Goal: Information Seeking & Learning: Learn about a topic

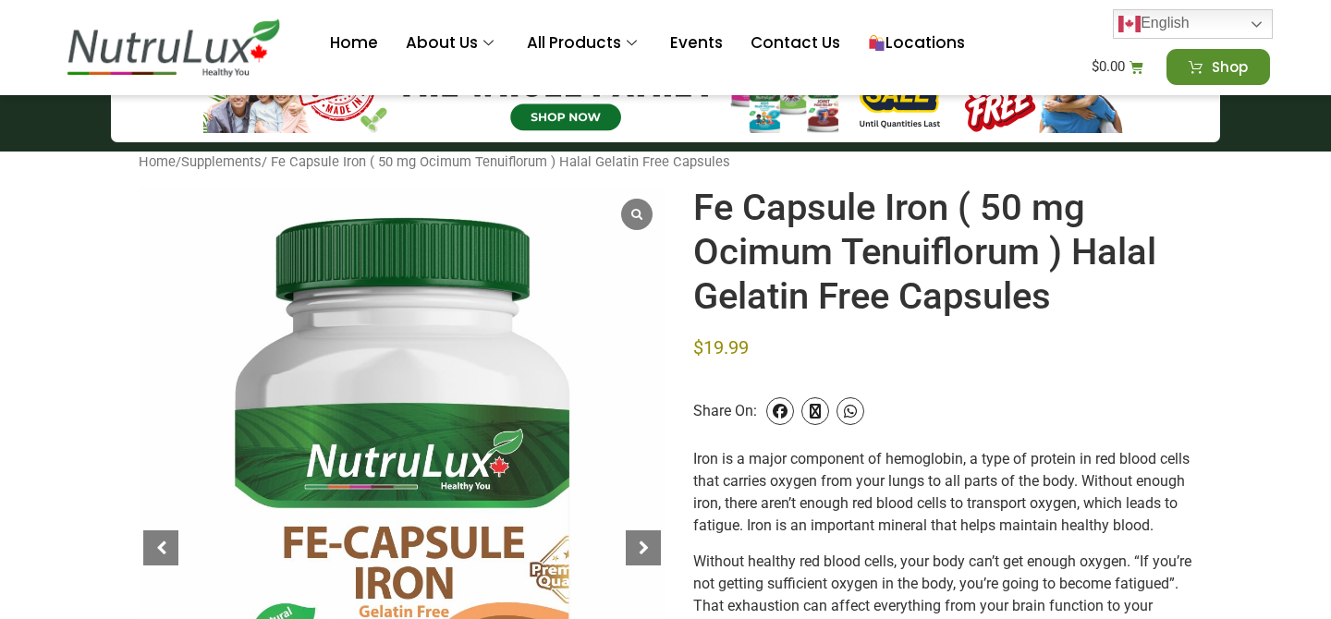
scroll to position [84, 0]
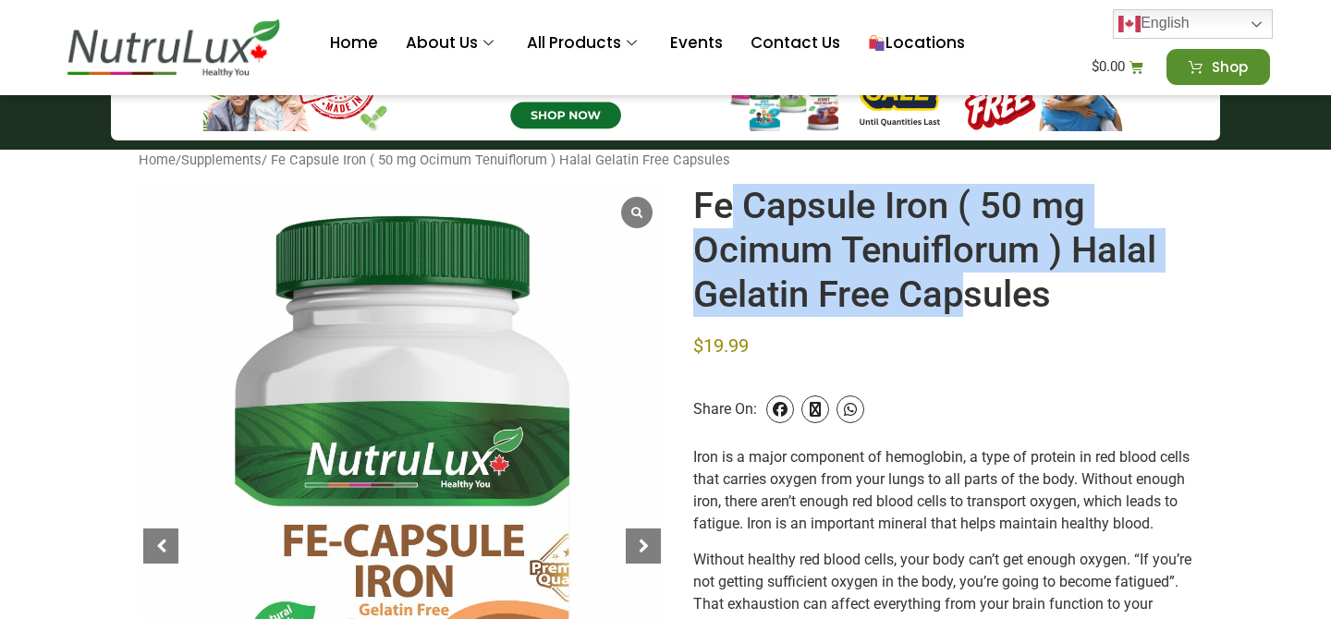
drag, startPoint x: 728, startPoint y: 203, endPoint x: 955, endPoint y: 311, distance: 251.5
click at [955, 311] on h1 "Fe Capsule Iron ( 50 mg Ocimum Tenuiflorum ) Halal Gelatin Free Capsules" at bounding box center [942, 250] width 499 height 133
click at [1030, 300] on h1 "Fe Capsule Iron ( 50 mg Ocimum Tenuiflorum ) Halal Gelatin Free Capsules" at bounding box center [942, 250] width 499 height 133
drag, startPoint x: 1060, startPoint y: 308, endPoint x: 702, endPoint y: 192, distance: 376.9
click at [702, 192] on h1 "Fe Capsule Iron ( 50 mg Ocimum Tenuiflorum ) Halal Gelatin Free Capsules" at bounding box center [942, 250] width 499 height 133
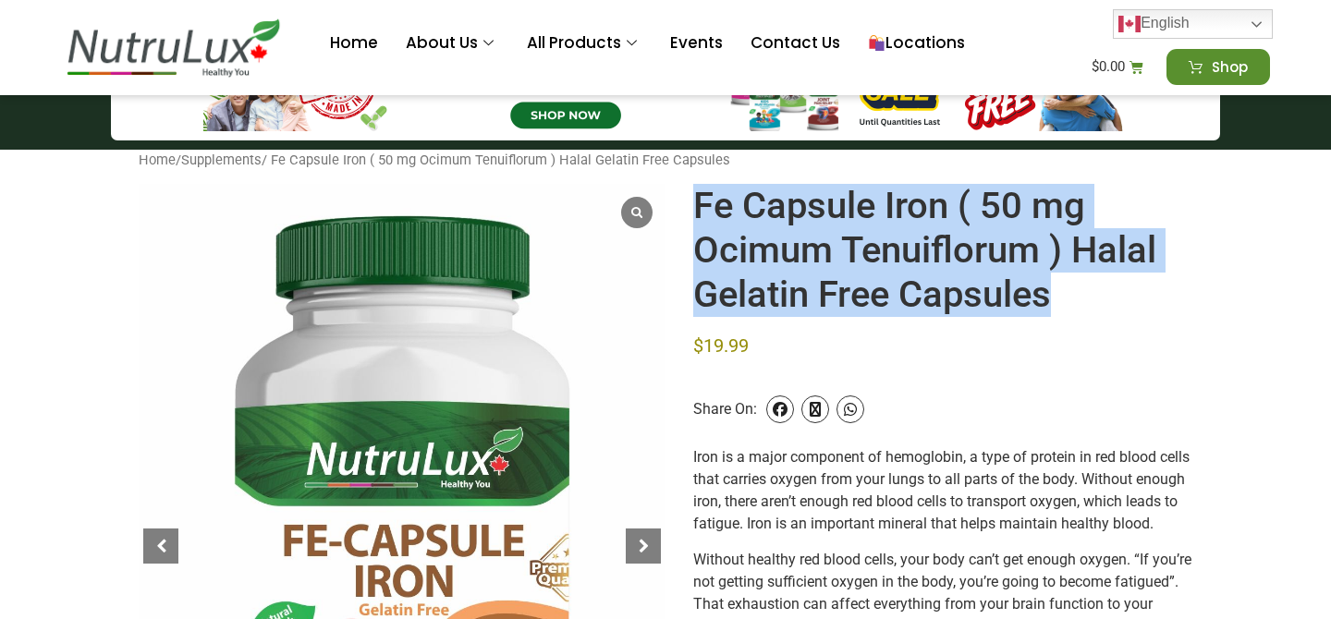
click at [892, 260] on h1 "Fe Capsule Iron ( 50 mg Ocimum Tenuiflorum ) Halal Gelatin Free Capsules" at bounding box center [942, 250] width 499 height 133
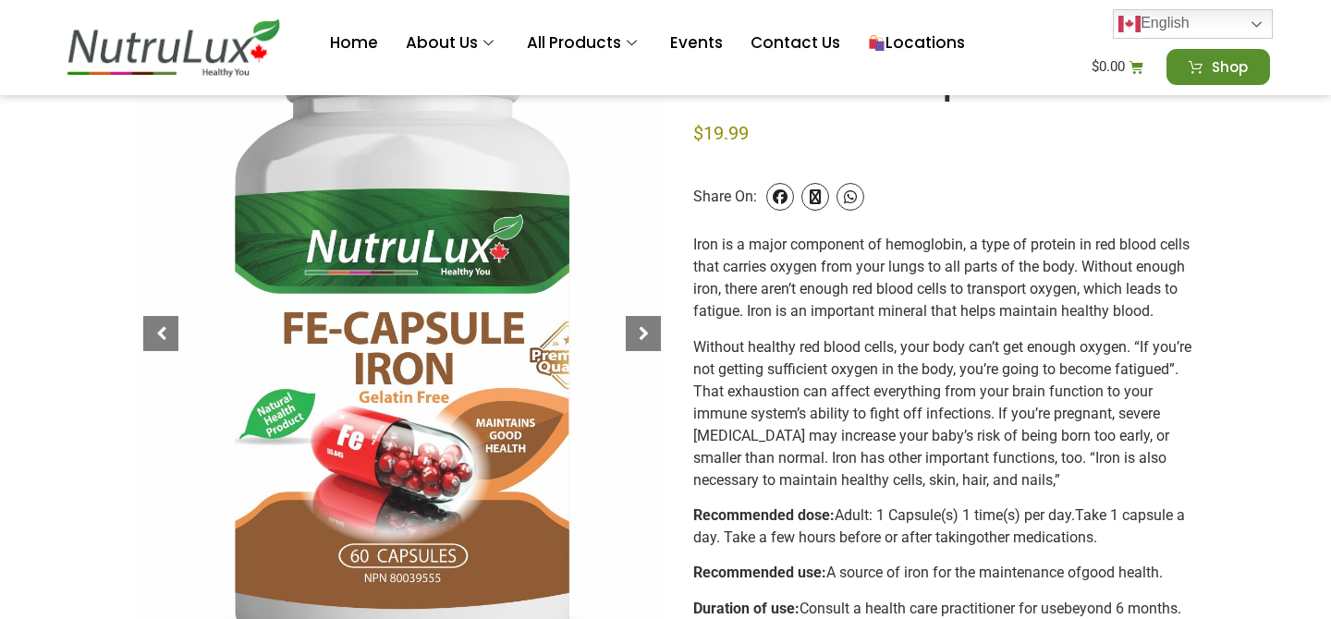
scroll to position [312, 0]
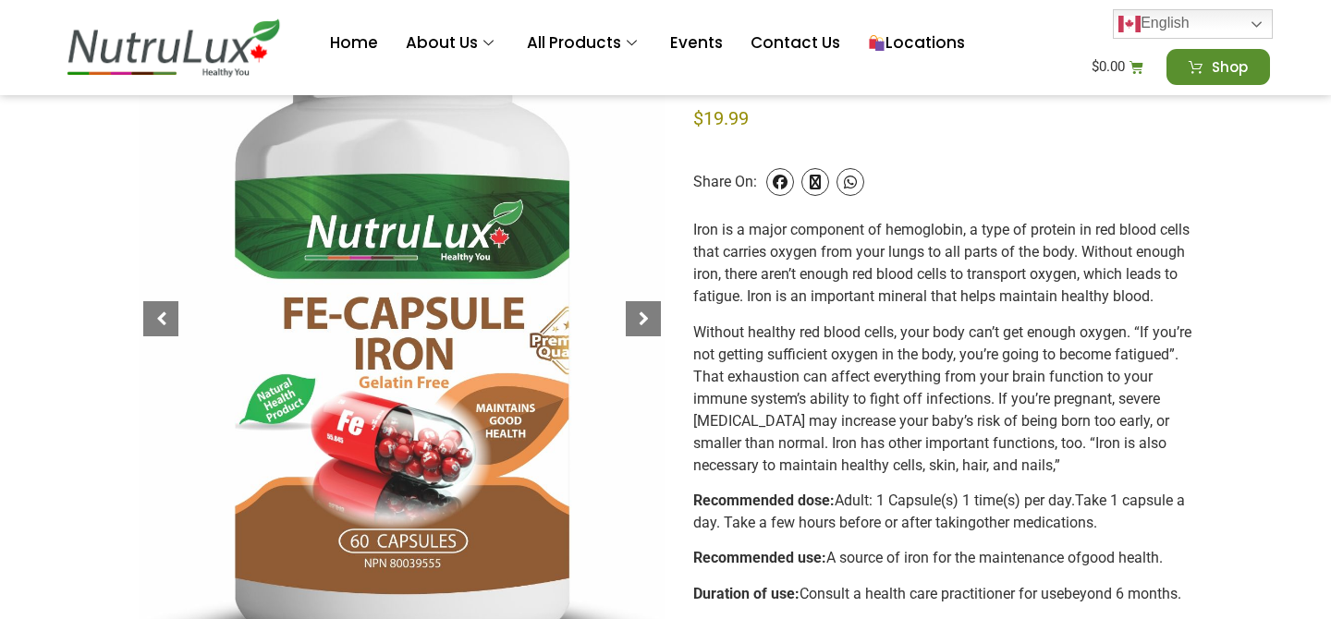
click at [892, 260] on span "Iron is a major component of hemoglobin, a type of protein in red blood cells t…" at bounding box center [941, 263] width 496 height 84
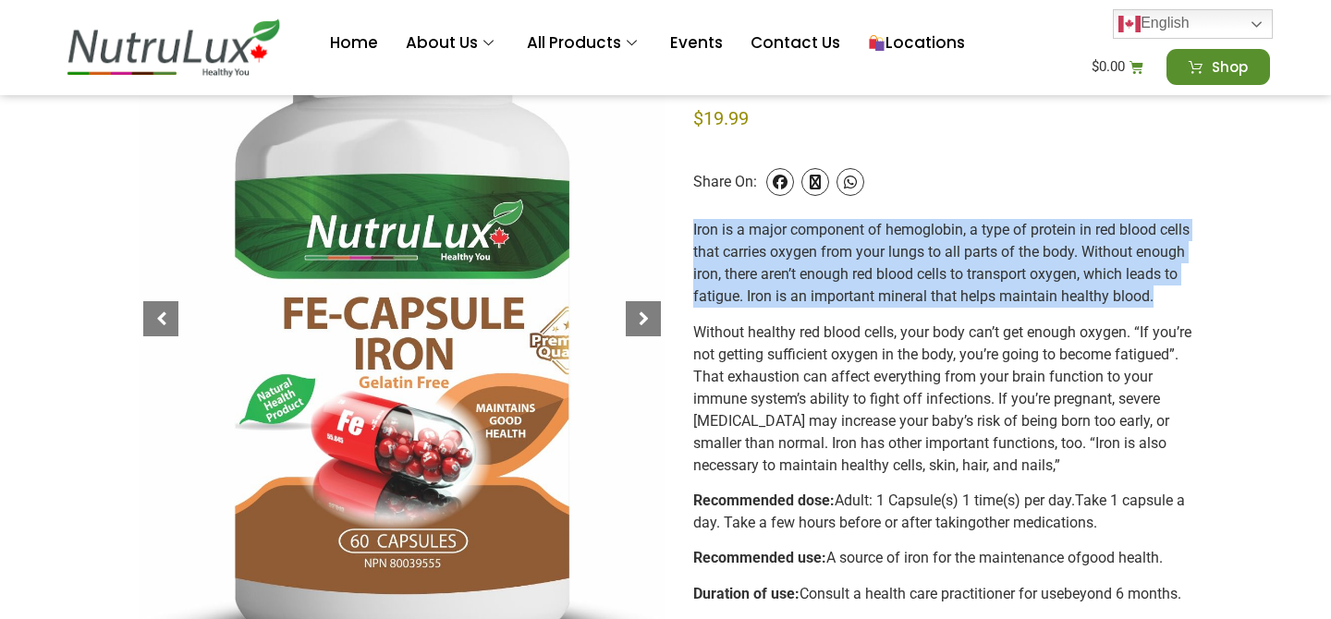
click at [884, 291] on span "Iron is a major component of hemoglobin, a type of protein in red blood cells t…" at bounding box center [941, 263] width 496 height 84
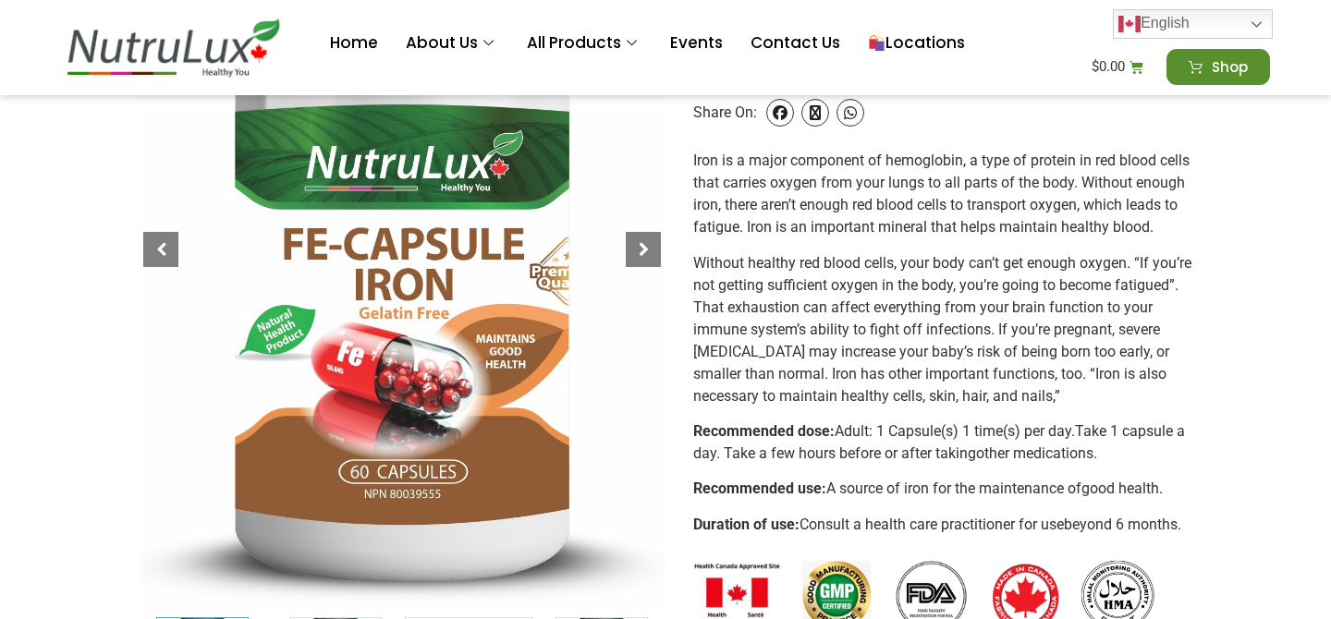
scroll to position [389, 0]
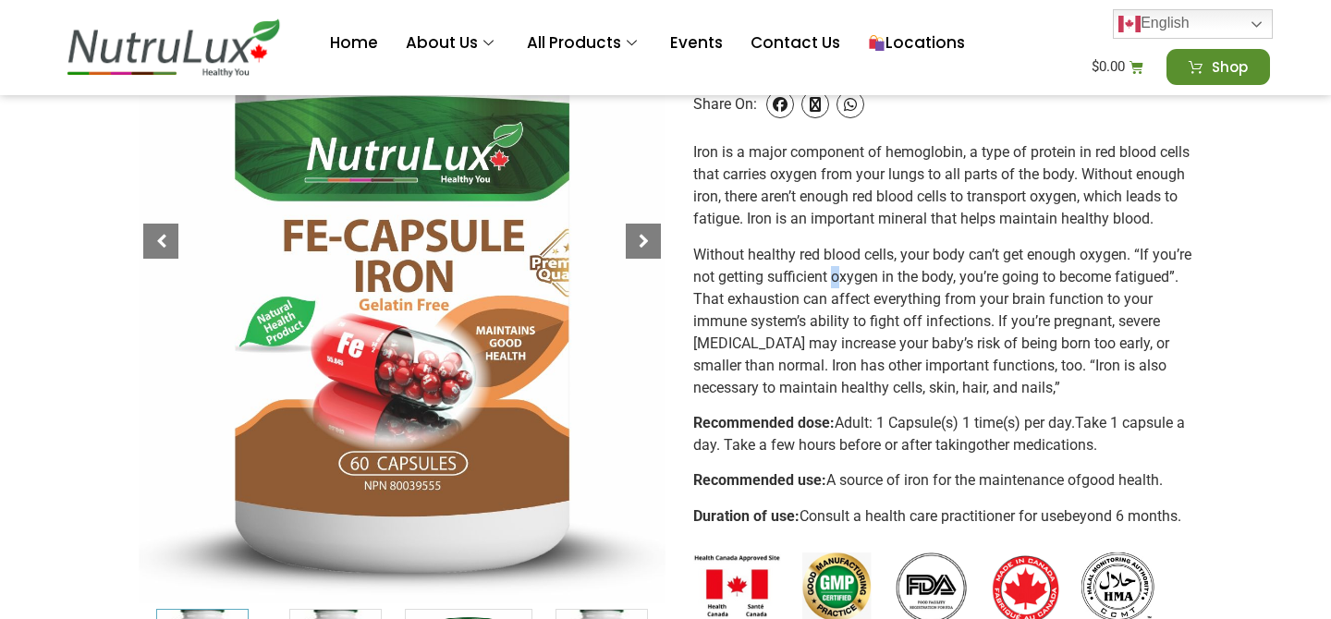
click at [887, 298] on span "Without healthy red blood cells, your body can’t get enough oxygen. “If you’re …" at bounding box center [942, 321] width 498 height 151
click at [946, 397] on span "Without healthy red blood cells, your body can’t get enough oxygen. “If you’re …" at bounding box center [942, 321] width 498 height 151
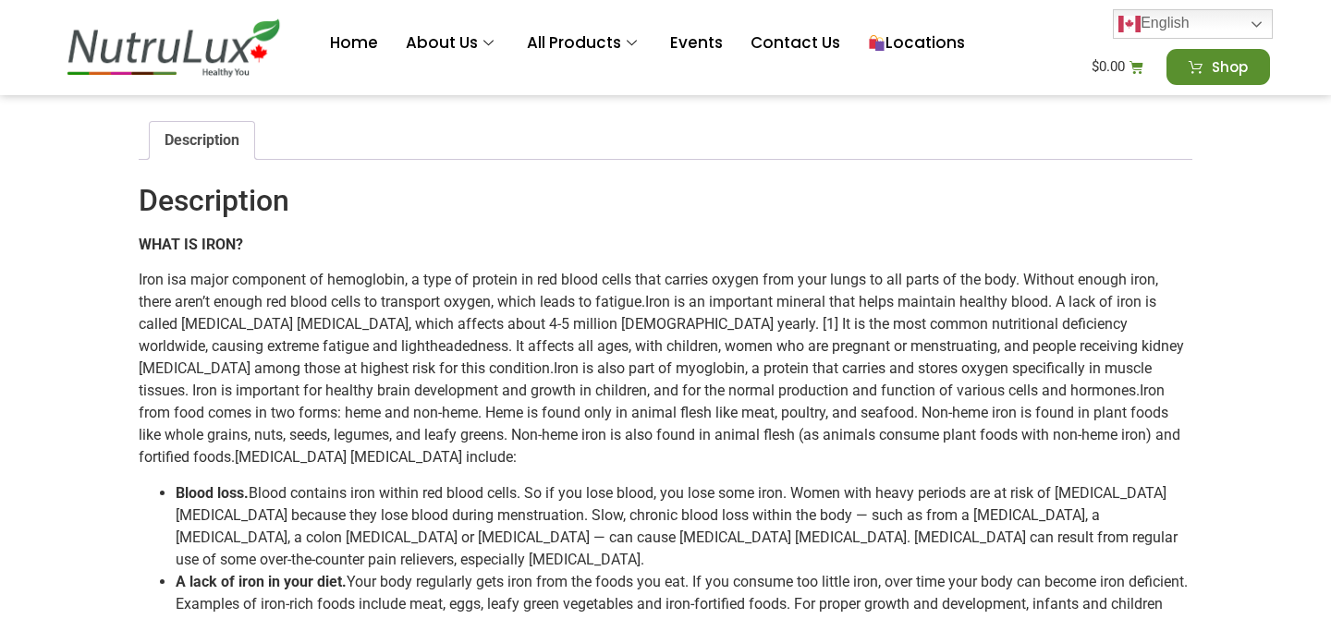
scroll to position [0, 0]
